Goal: Information Seeking & Learning: Learn about a topic

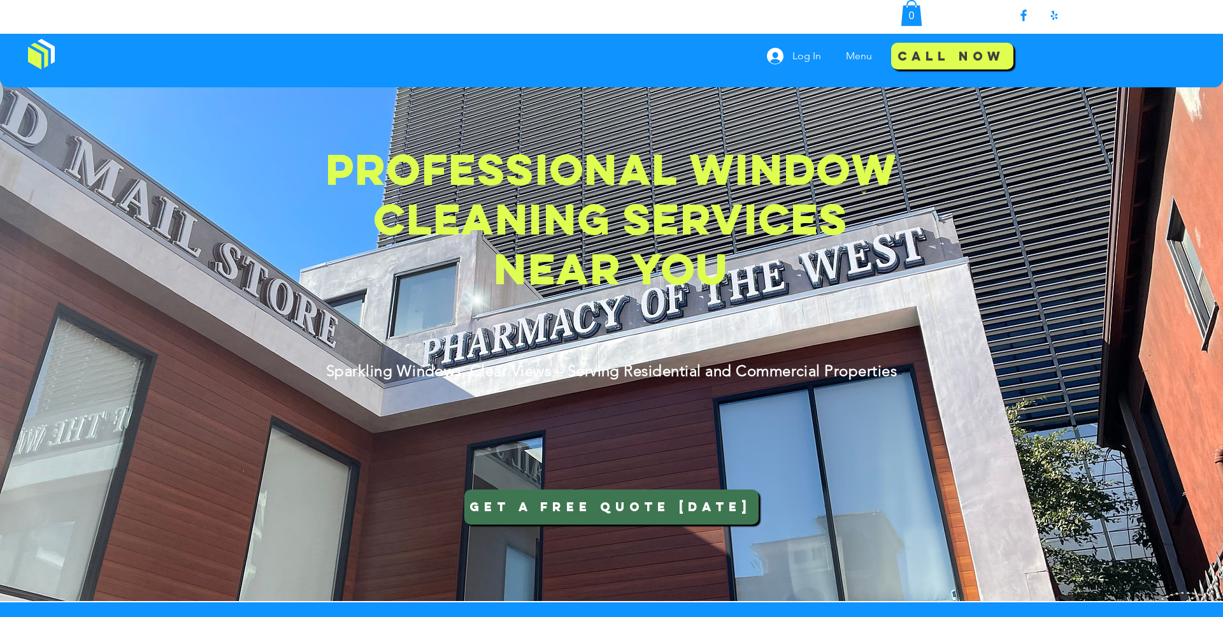
scroll to position [245, 0]
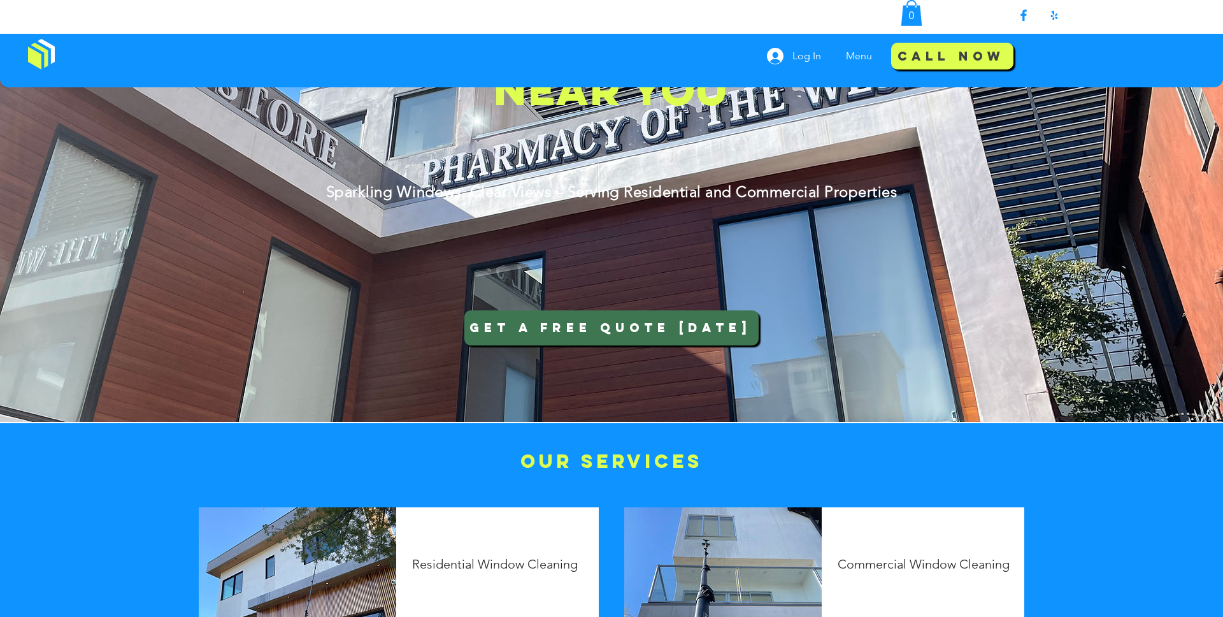
click at [654, 331] on span "GET A FREE QUOTE [DATE]" at bounding box center [610, 326] width 282 height 41
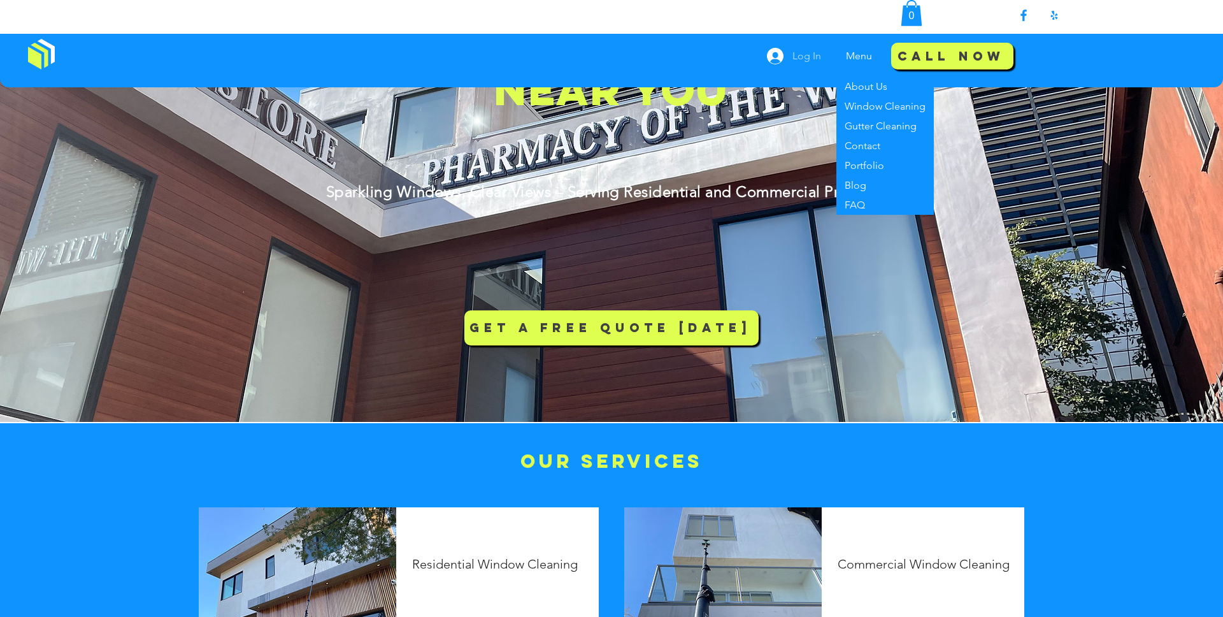
click at [797, 55] on span "Log In" at bounding box center [807, 56] width 38 height 14
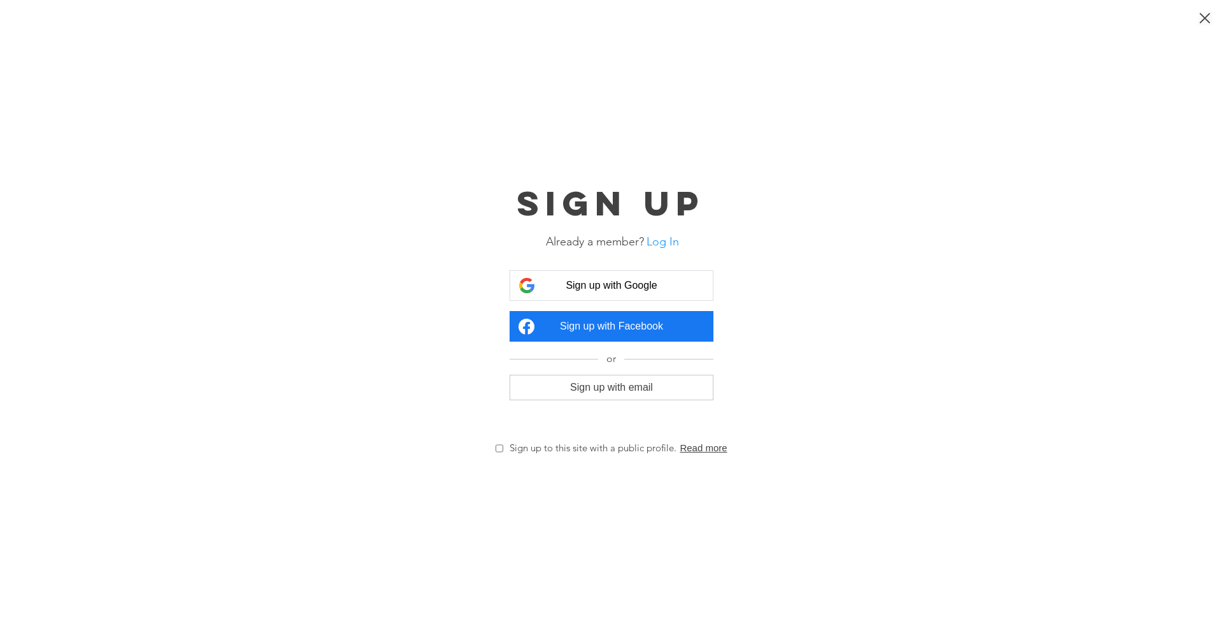
scroll to position [0, 0]
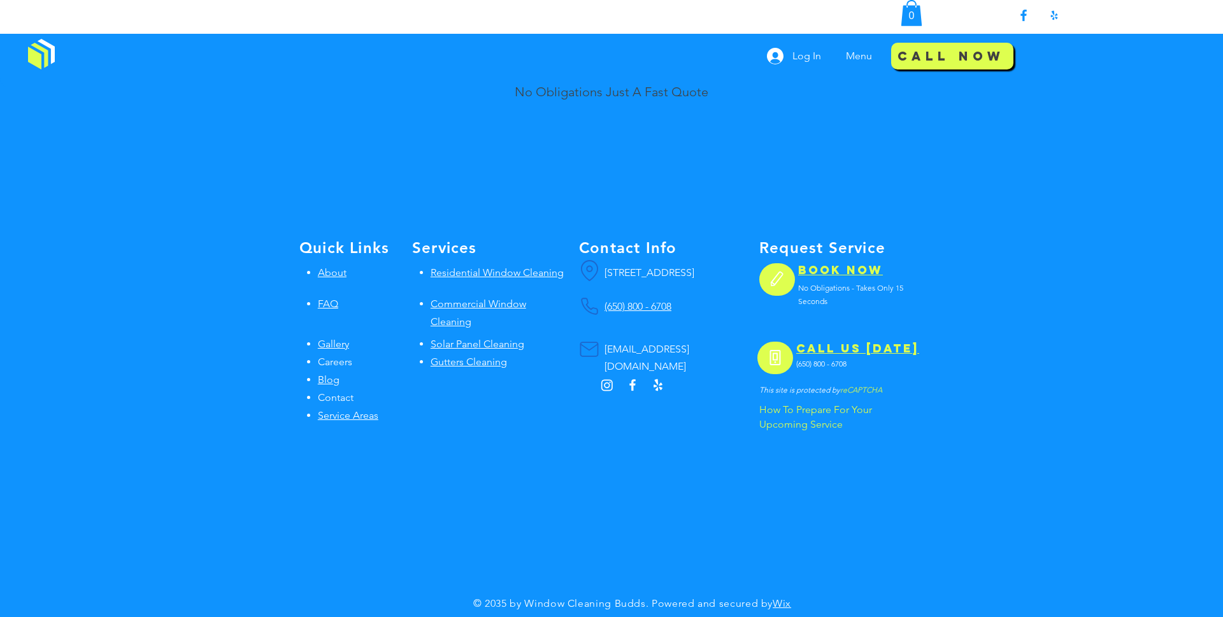
scroll to position [1657, 0]
click at [456, 355] on span "Gutters Cleaning" at bounding box center [469, 361] width 76 height 12
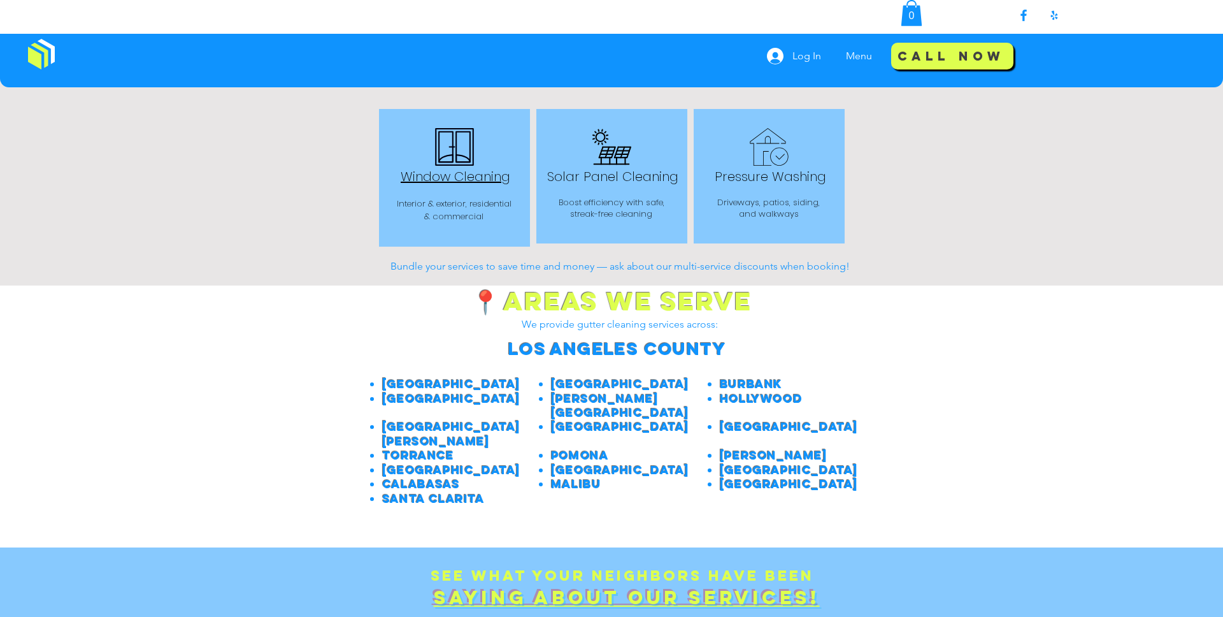
scroll to position [1236, 0]
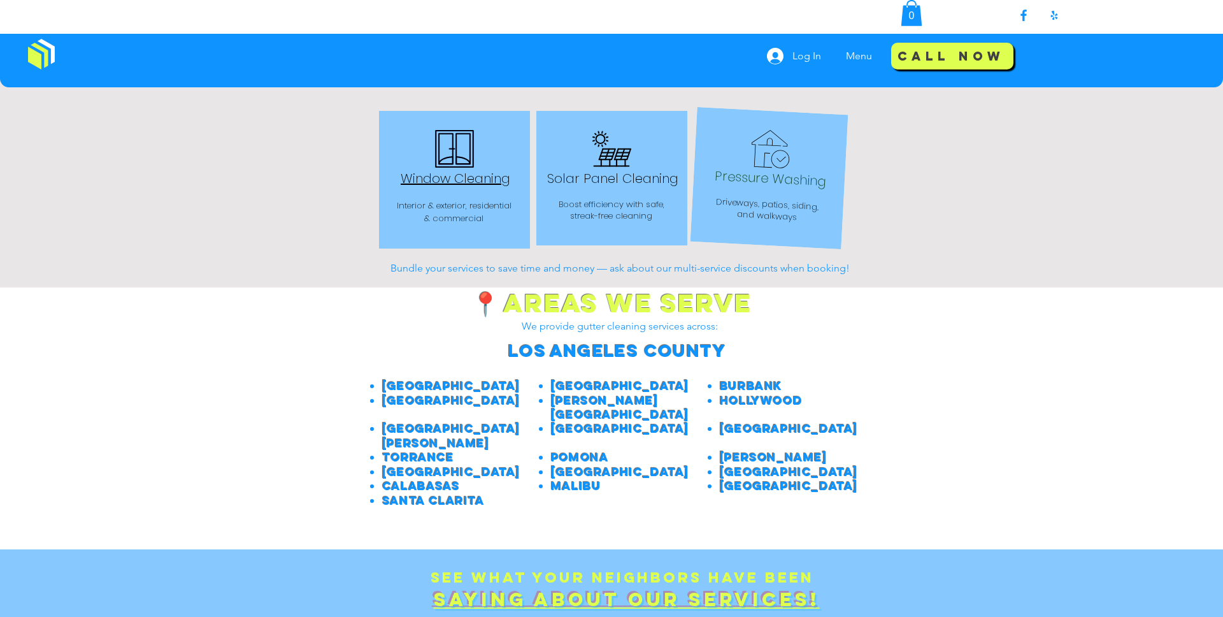
click at [797, 203] on span "Driveways, patios, siding, and walkways" at bounding box center [766, 210] width 103 height 28
click at [632, 190] on div at bounding box center [611, 178] width 158 height 143
click at [446, 182] on span "Window Cleaning" at bounding box center [455, 179] width 110 height 24
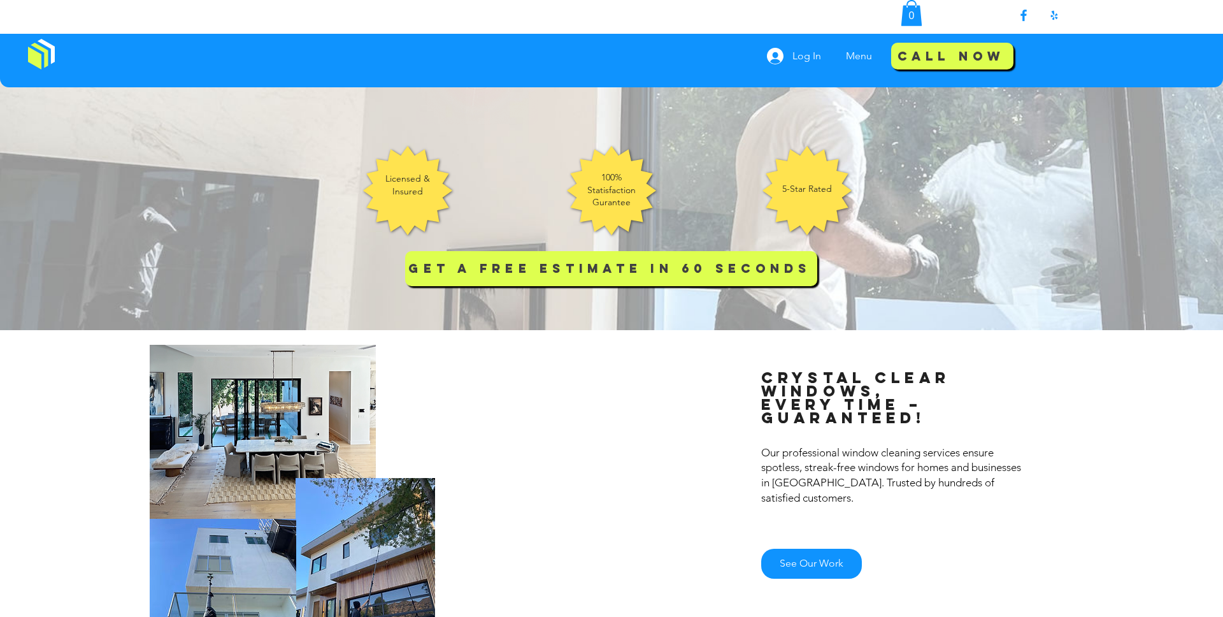
scroll to position [348, 0]
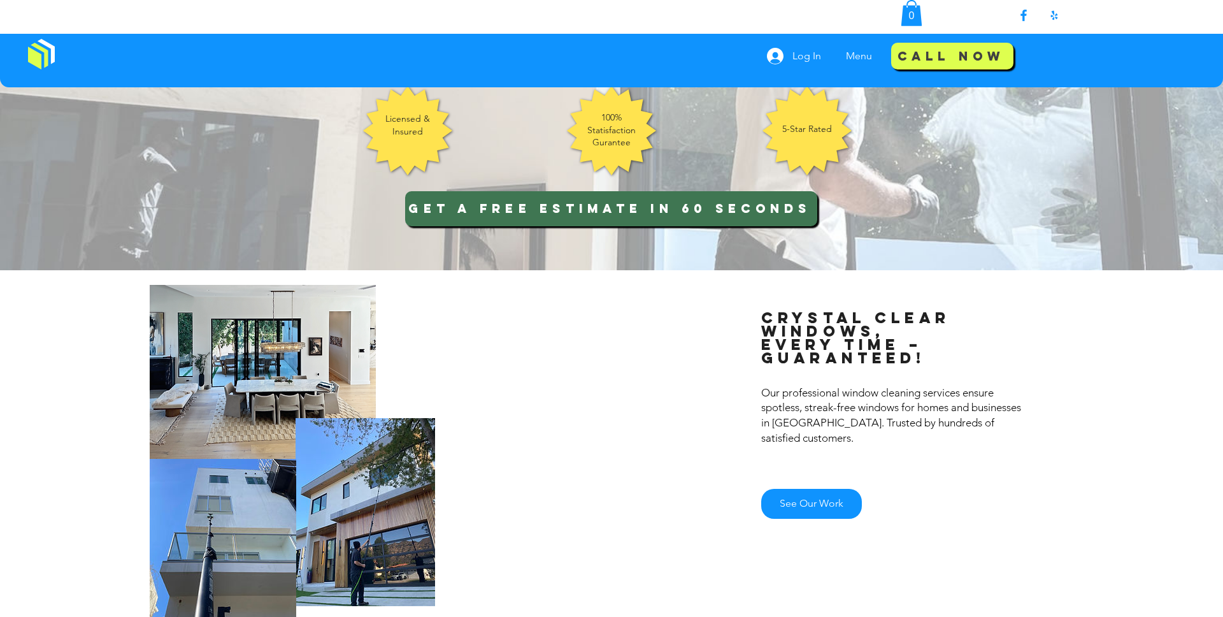
click at [690, 201] on span "GET A FREE ESTIMATE IN 60 SECONDS" at bounding box center [611, 208] width 408 height 31
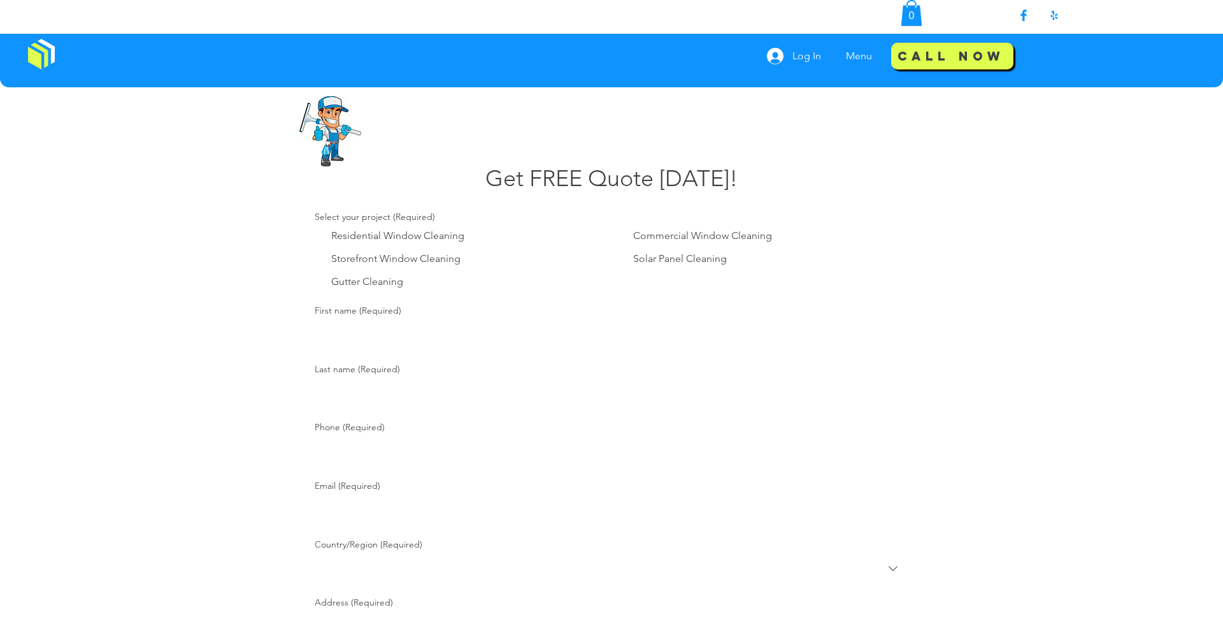
click at [664, 280] on div "Residential Window Cleaning Commercial Window Cleaning Storefront Window Cleani…" at bounding box center [612, 258] width 594 height 61
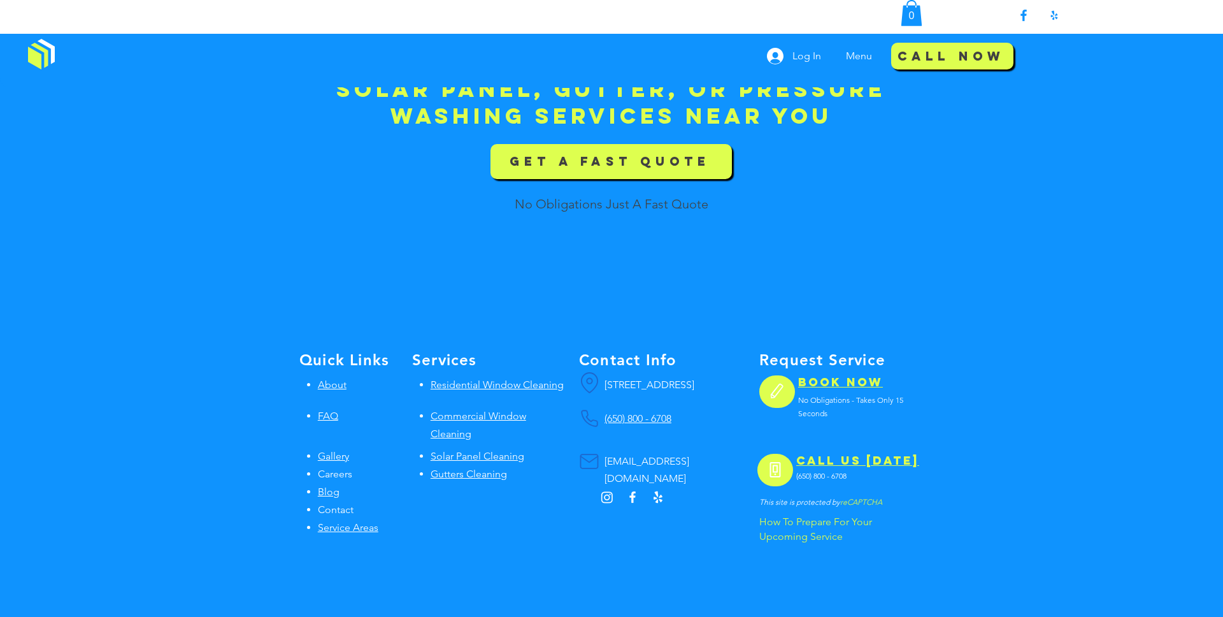
scroll to position [1638, 0]
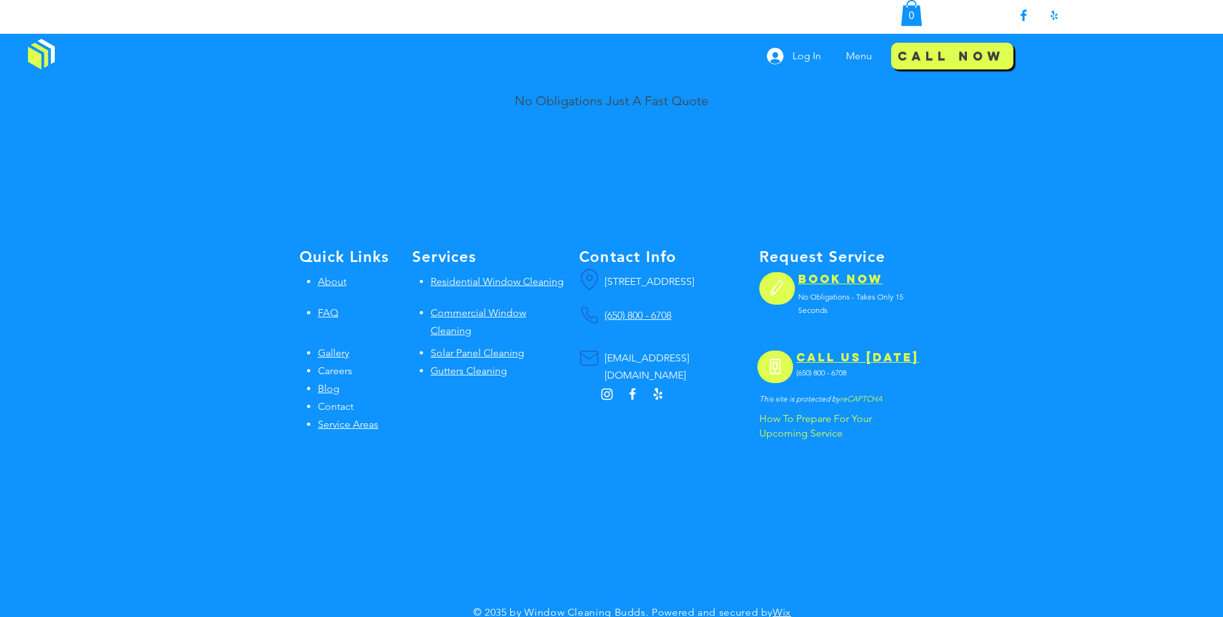
drag, startPoint x: 777, startPoint y: 418, endPoint x: 793, endPoint y: 407, distance: 19.6
drag, startPoint x: 793, startPoint y: 407, endPoint x: 786, endPoint y: 397, distance: 12.4
click at [482, 346] on span "Solar Panel Cleaning" at bounding box center [478, 352] width 94 height 12
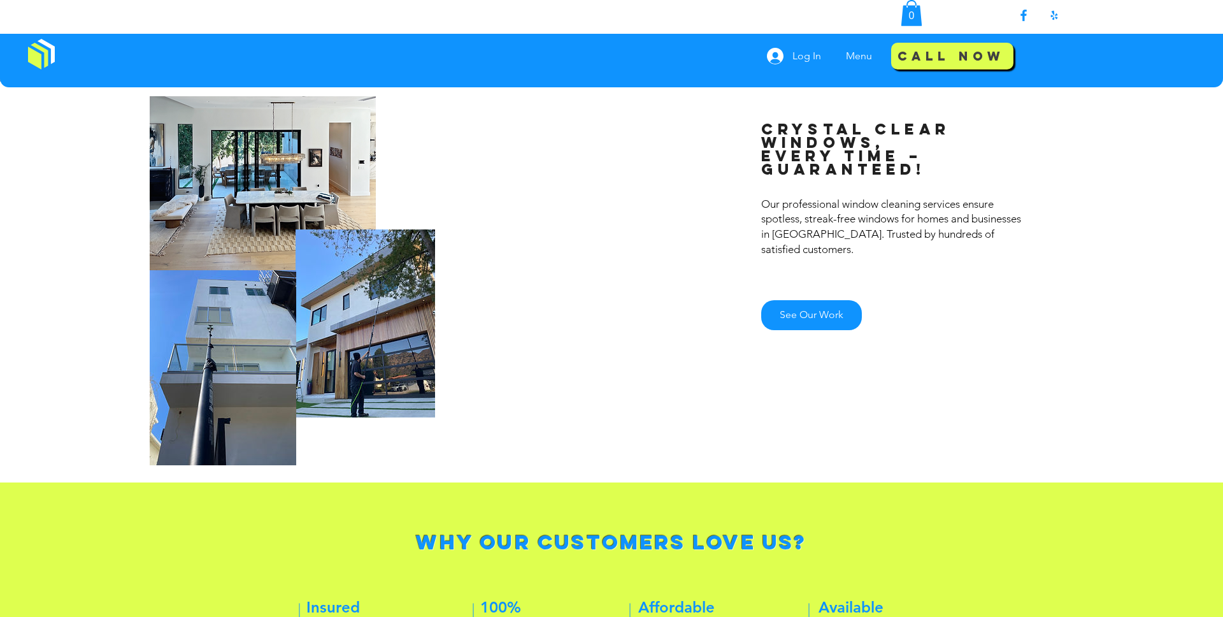
scroll to position [514, 0]
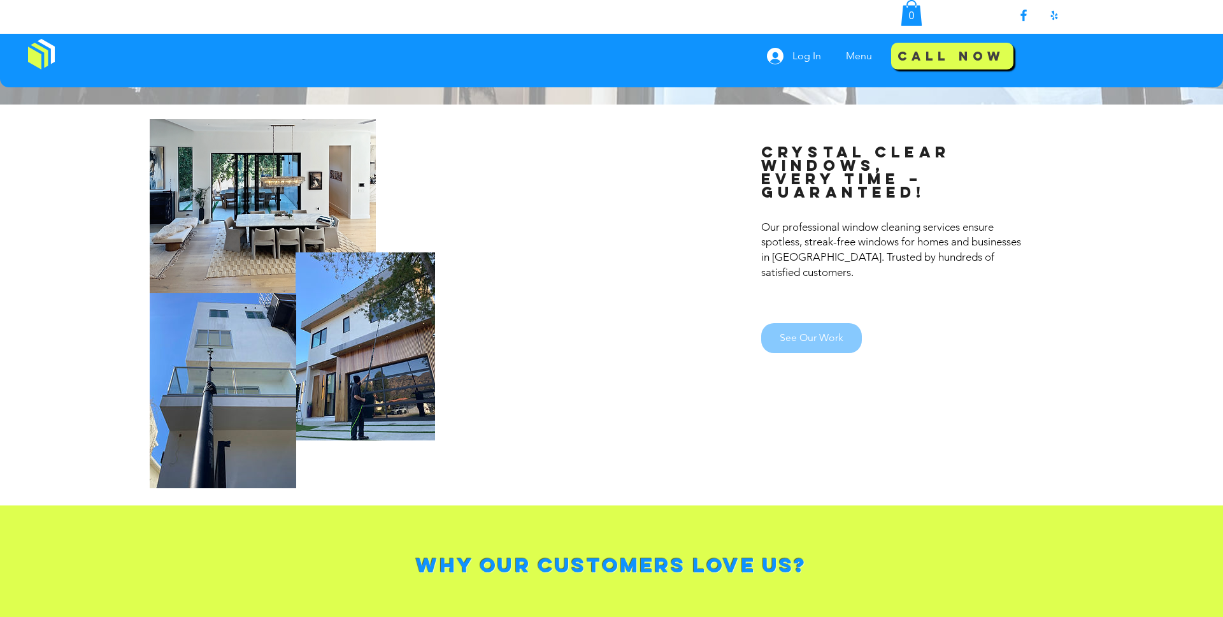
click at [810, 343] on span "See Our Work" at bounding box center [812, 338] width 64 height 14
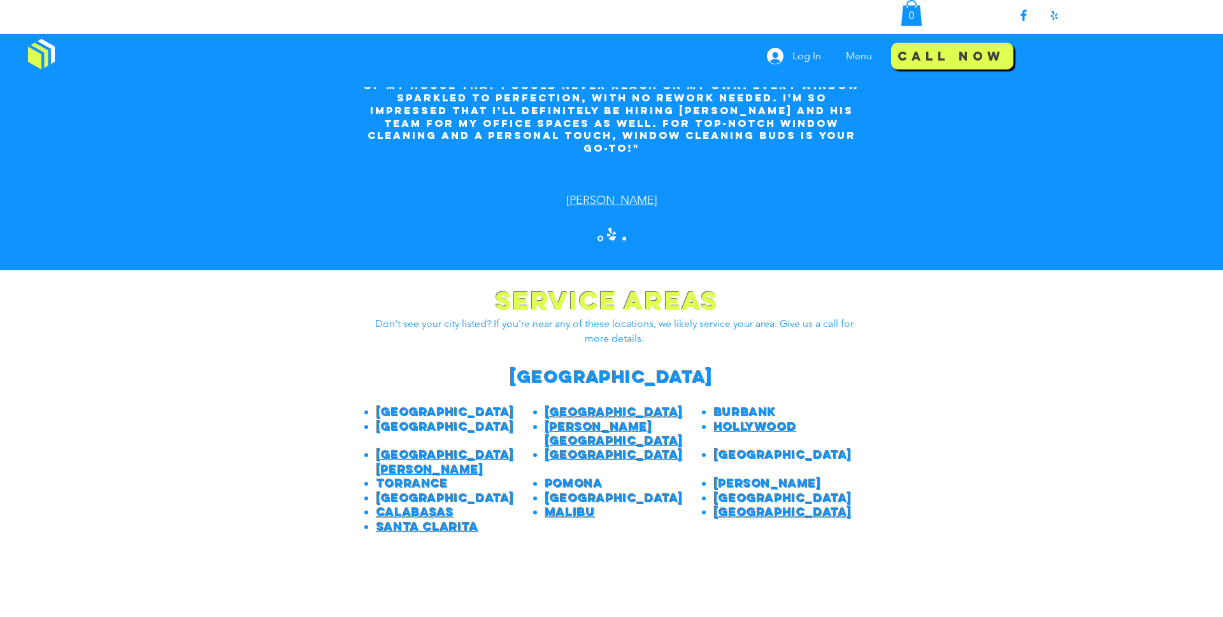
scroll to position [2404, 0]
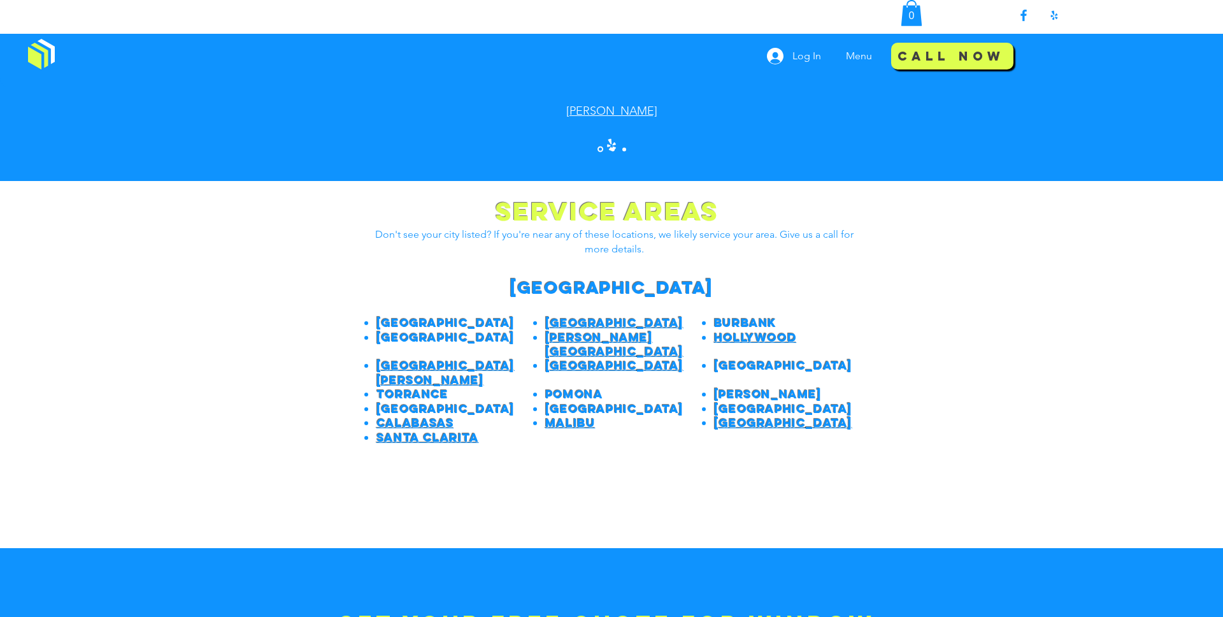
click at [580, 401] on span "[GEOGRAPHIC_DATA]" at bounding box center [614, 408] width 138 height 15
click at [427, 358] on span "[GEOGRAPHIC_DATA][PERSON_NAME]" at bounding box center [445, 372] width 138 height 29
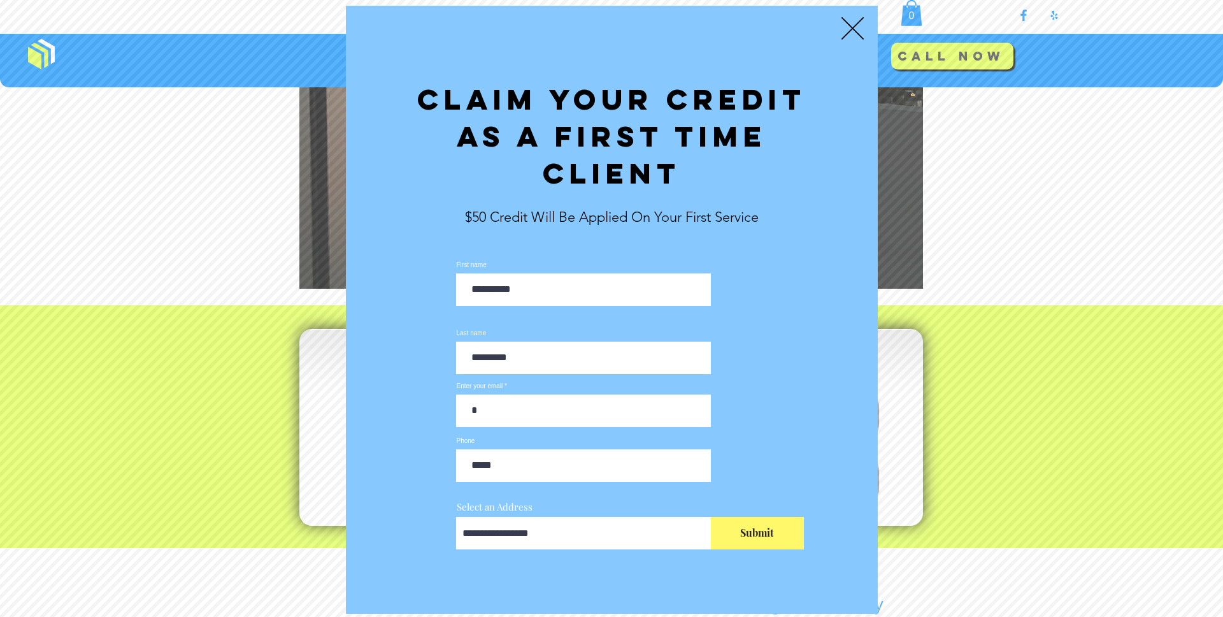
click at [858, 25] on icon "Back to site" at bounding box center [852, 28] width 22 height 22
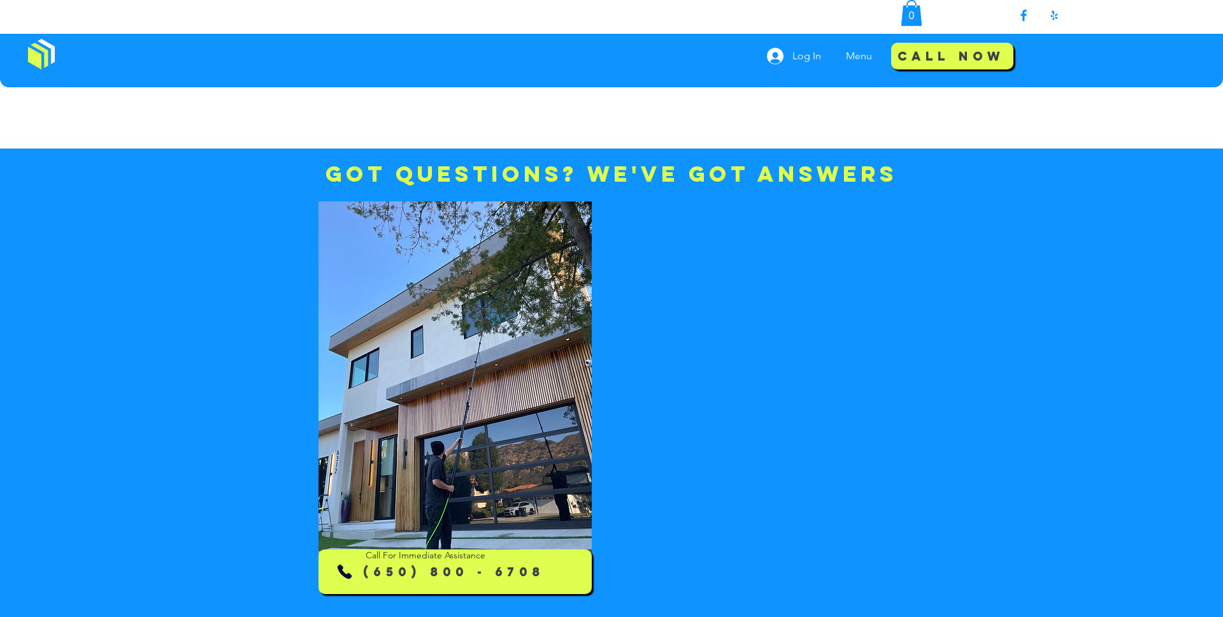
scroll to position [3860, 0]
